Goal: Information Seeking & Learning: Learn about a topic

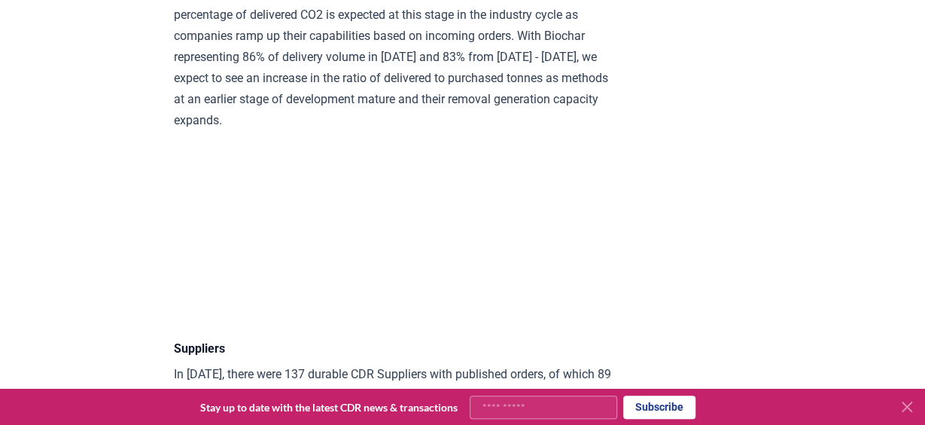
scroll to position [8055, 0]
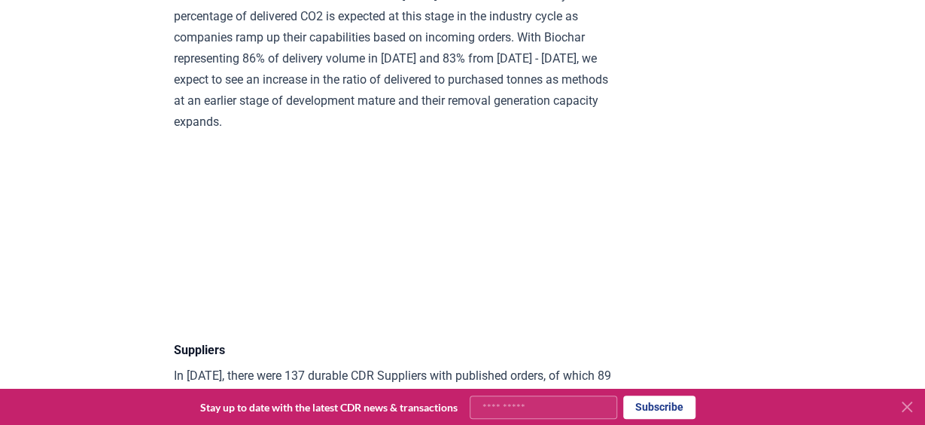
click at [339, 133] on p "The ratio of deliveries to booked volume in [DATE] was 4.4%. The relatively low…" at bounding box center [394, 59] width 440 height 148
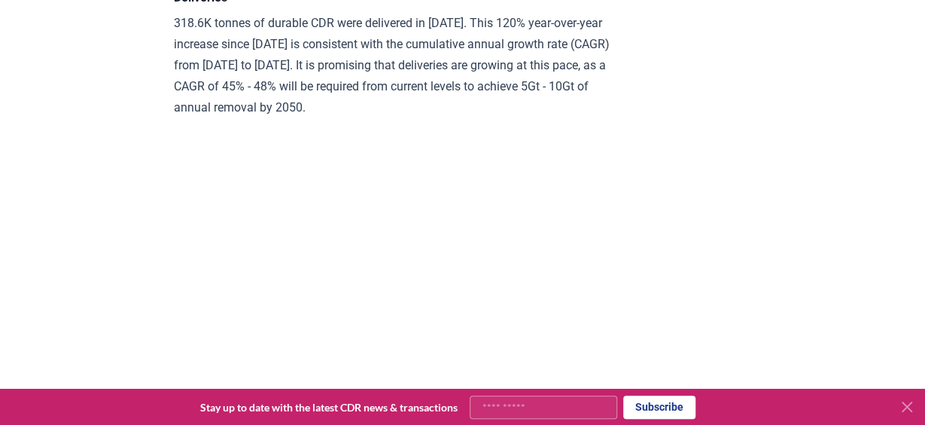
scroll to position [7574, 0]
drag, startPoint x: 174, startPoint y: 122, endPoint x: 209, endPoint y: 123, distance: 35.4
click at [209, 117] on p "318.6K tonnes of durable CDR were delivered in [DATE]. This 120% year-over-year…" at bounding box center [394, 64] width 440 height 105
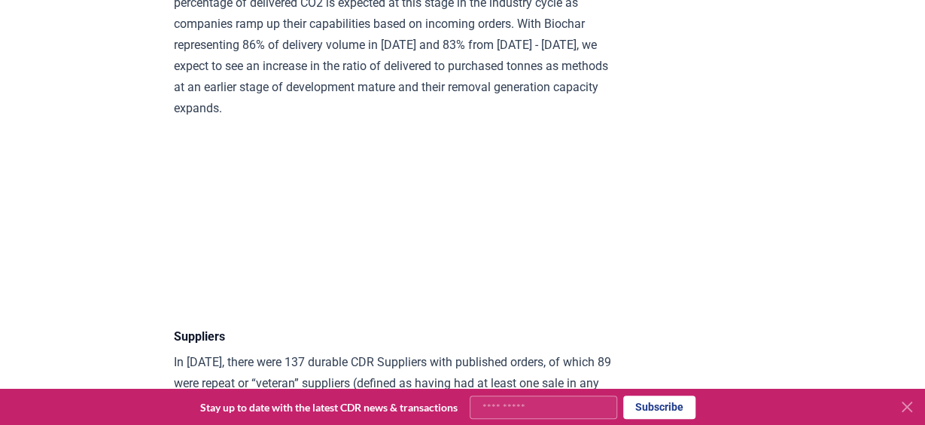
scroll to position [8073, 0]
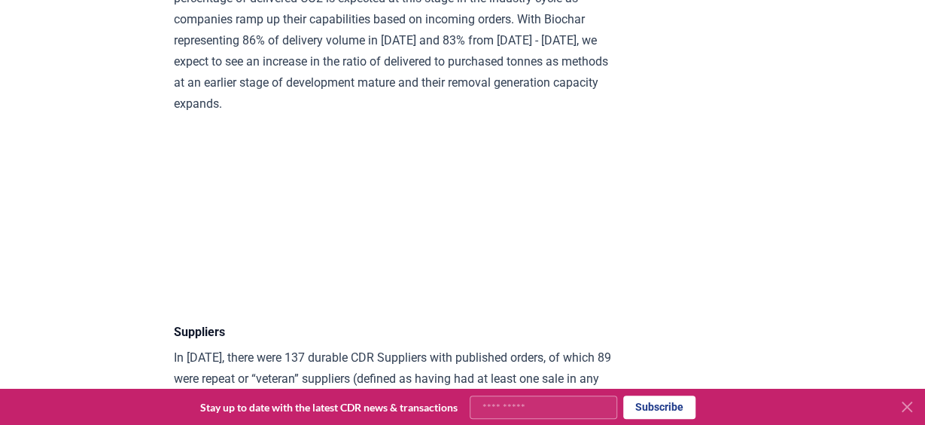
click at [589, 114] on p "The ratio of deliveries to booked volume in [DATE] was 4.4%. The relatively low…" at bounding box center [394, 41] width 440 height 148
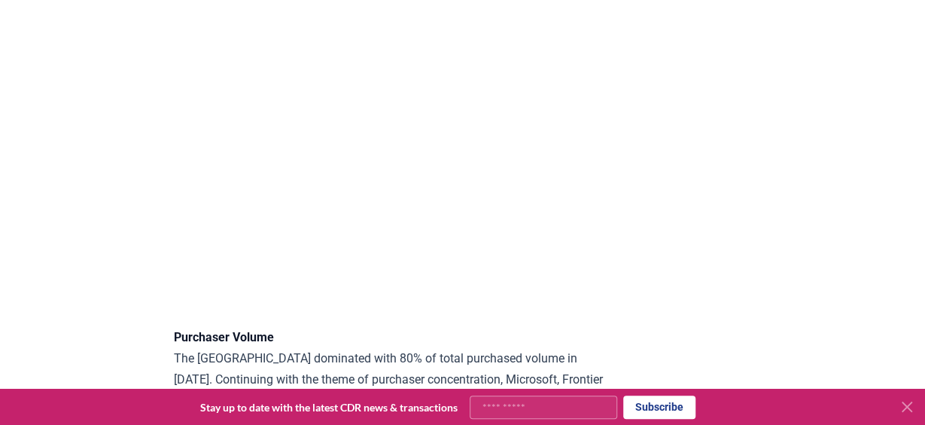
scroll to position [11933, 0]
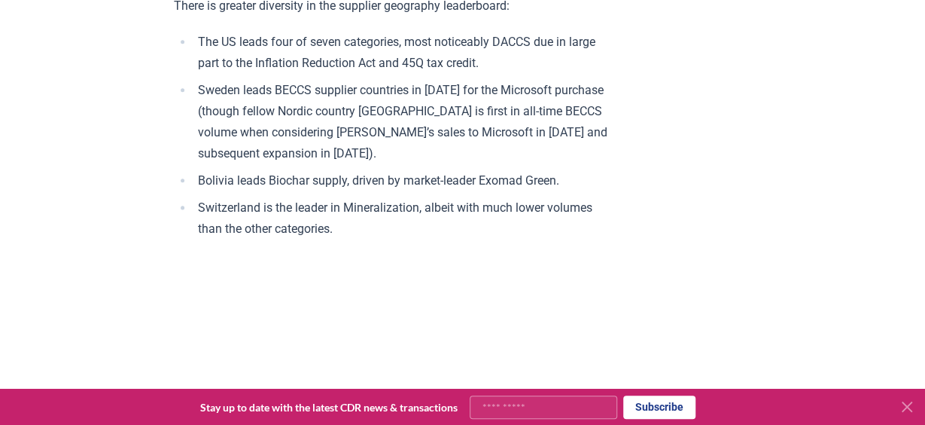
click at [428, 164] on li "Sweden leads BECCS supplier countries in [DATE] for the Microsoft purchase (tho…" at bounding box center [404, 122] width 421 height 84
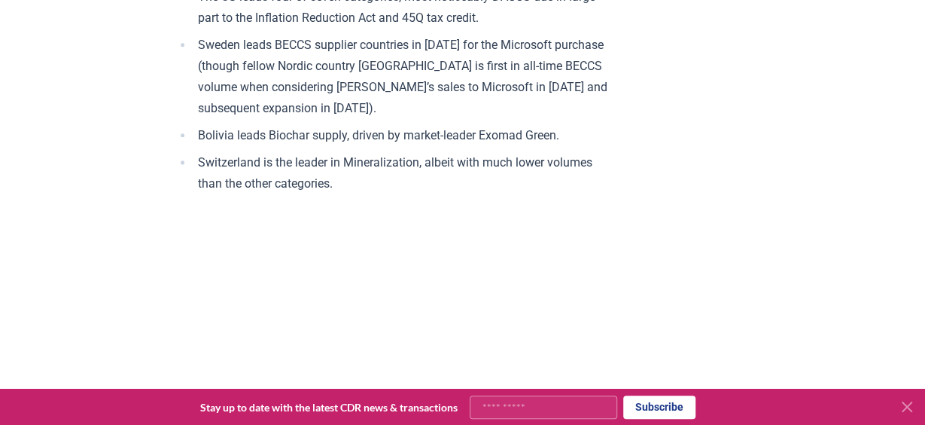
scroll to position [11975, 0]
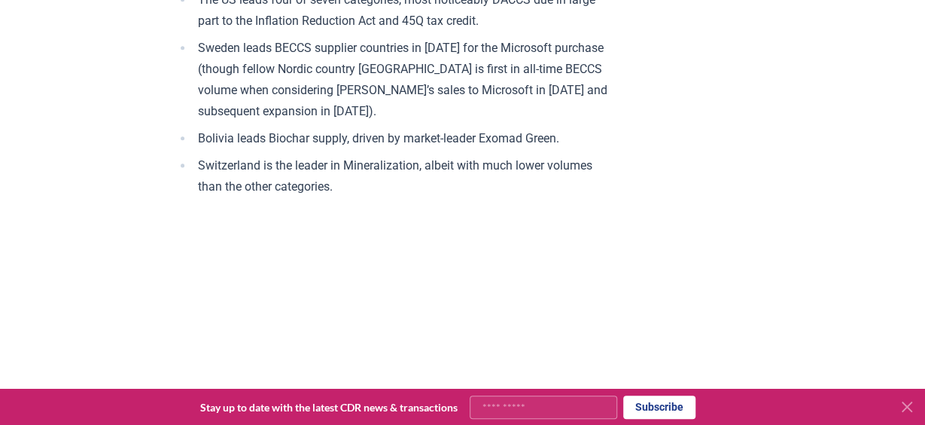
click at [338, 122] on li "Sweden leads BECCS supplier countries in [DATE] for the Microsoft purchase (tho…" at bounding box center [404, 80] width 421 height 84
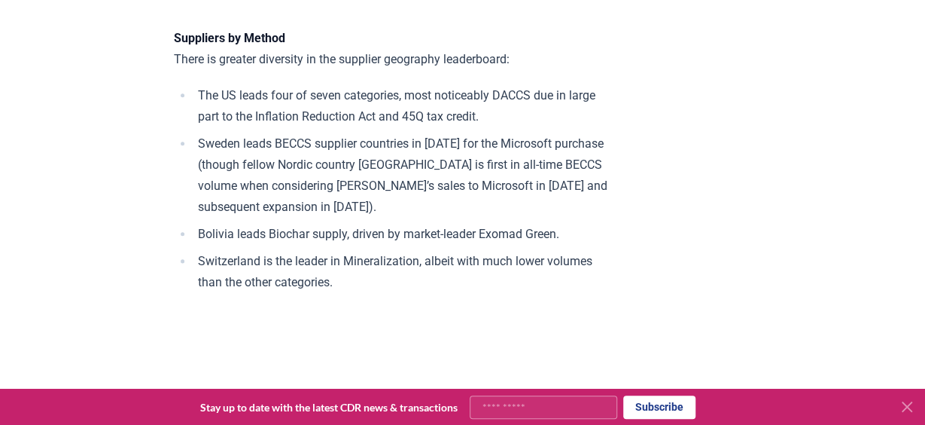
scroll to position [10423, 0]
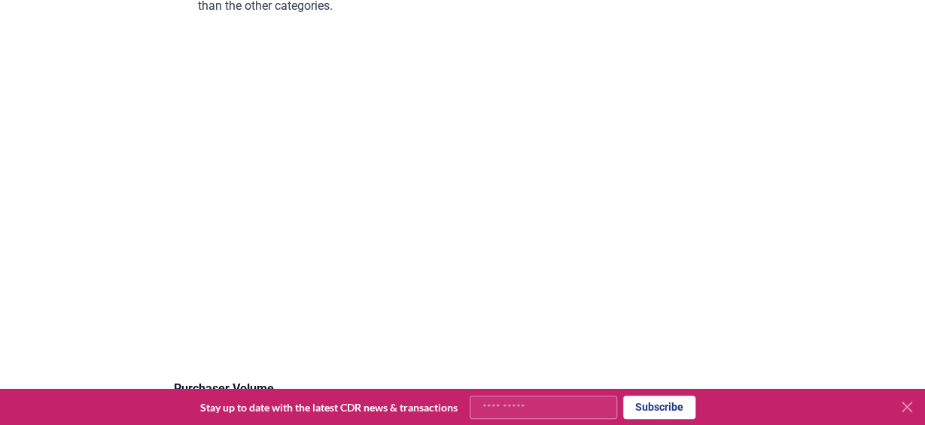
scroll to position [12156, 0]
